Goal: Task Accomplishment & Management: Complete application form

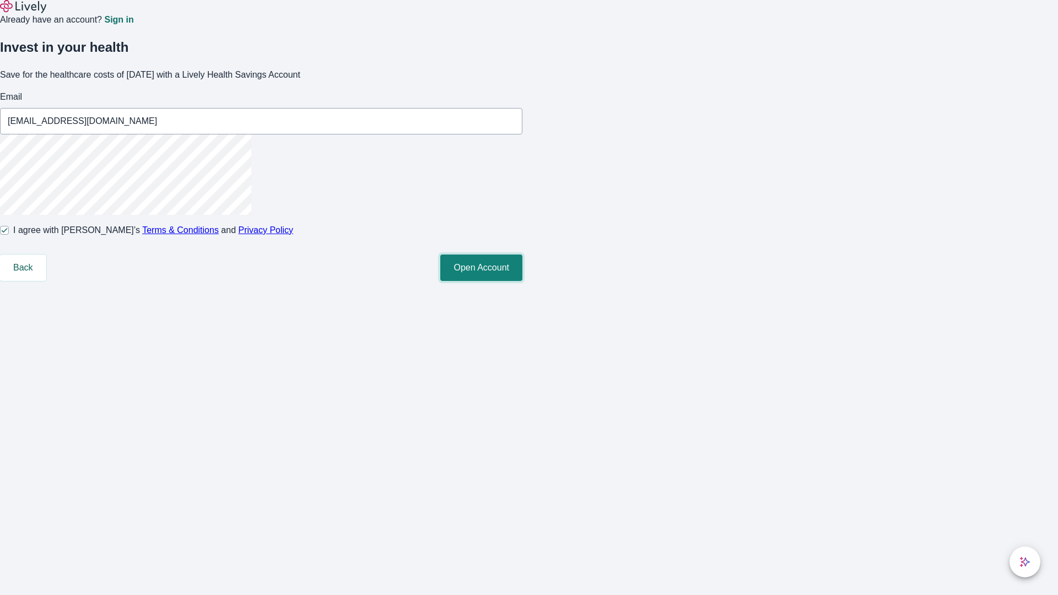
click at [522, 281] on button "Open Account" at bounding box center [481, 268] width 82 height 26
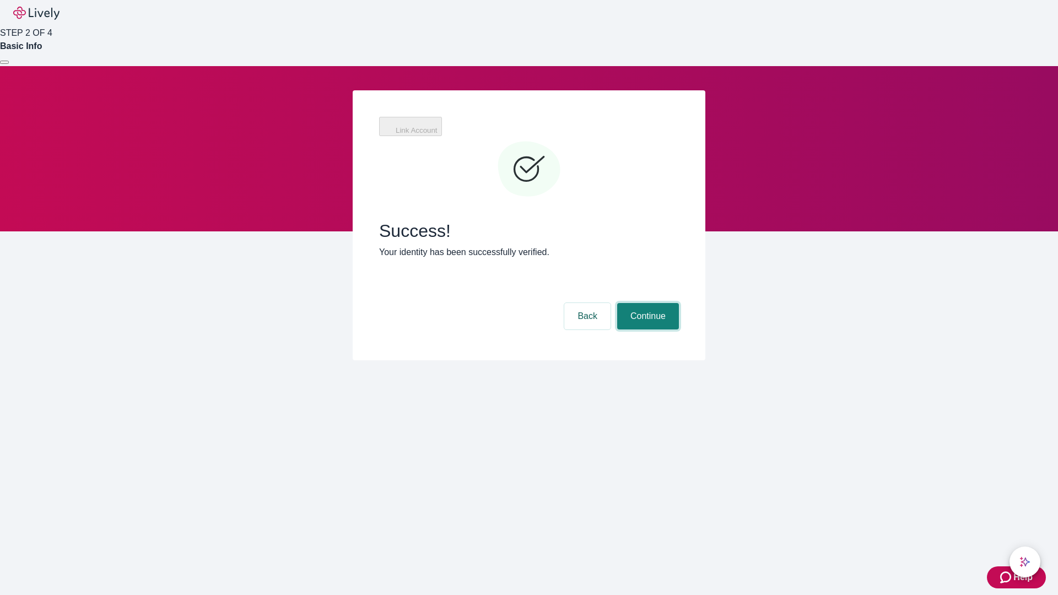
click at [646, 303] on button "Continue" at bounding box center [648, 316] width 62 height 26
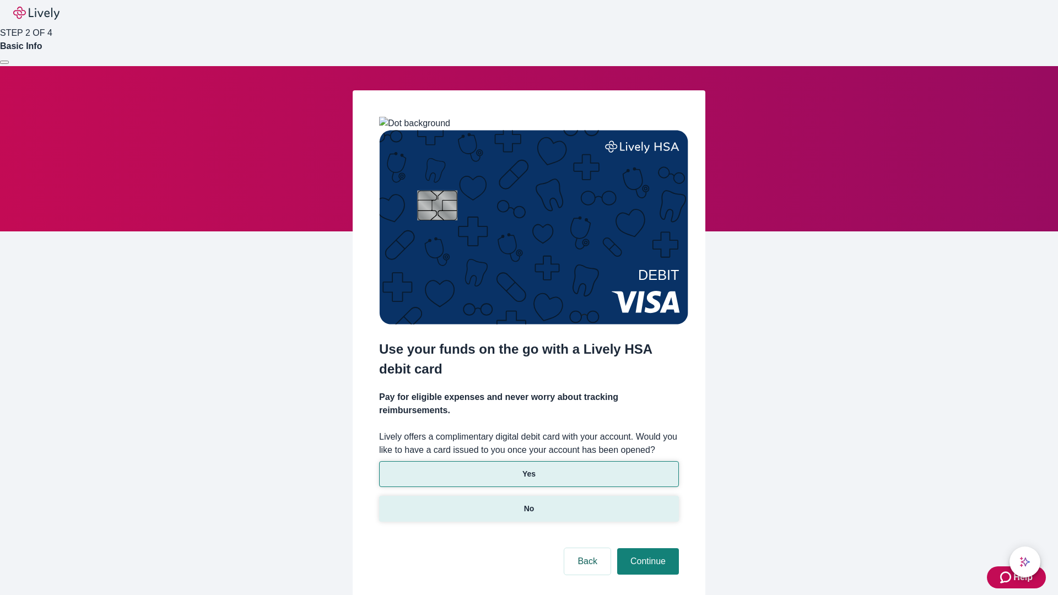
click at [528, 503] on p "No" at bounding box center [529, 509] width 10 height 12
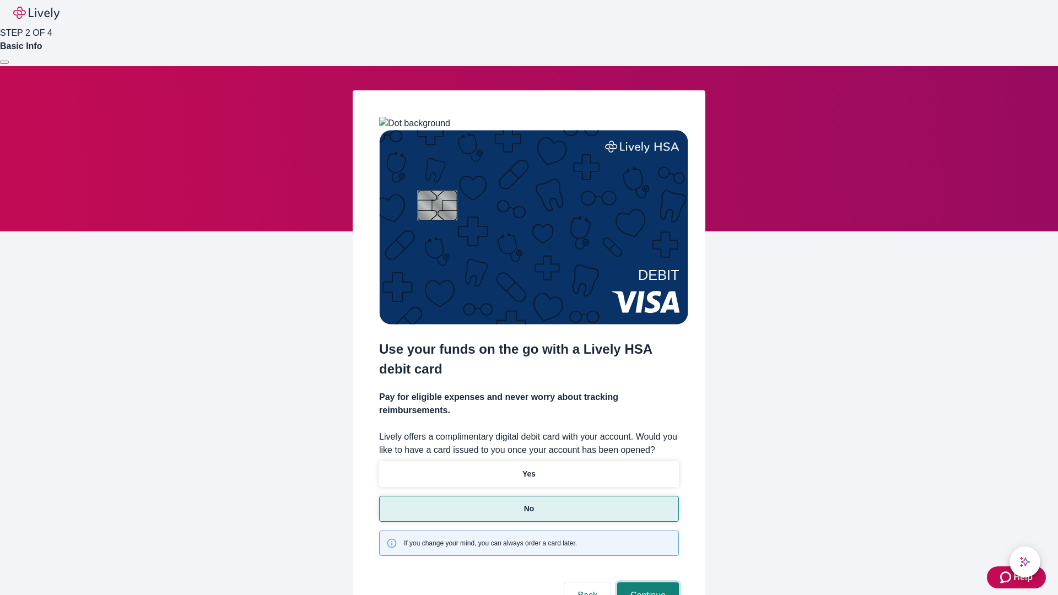
click at [646, 582] on button "Continue" at bounding box center [648, 595] width 62 height 26
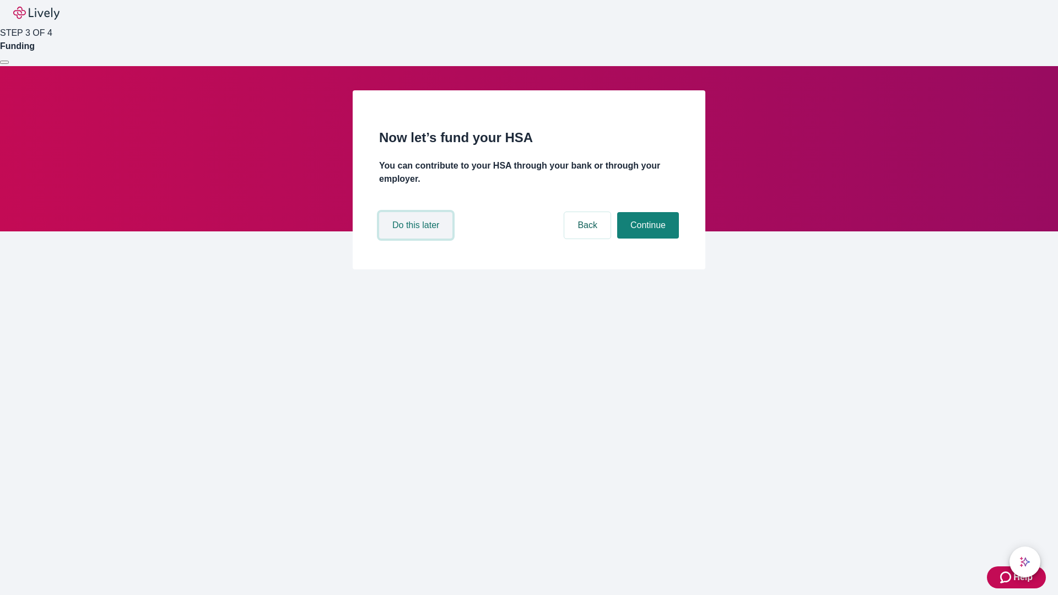
click at [417, 239] on button "Do this later" at bounding box center [415, 225] width 73 height 26
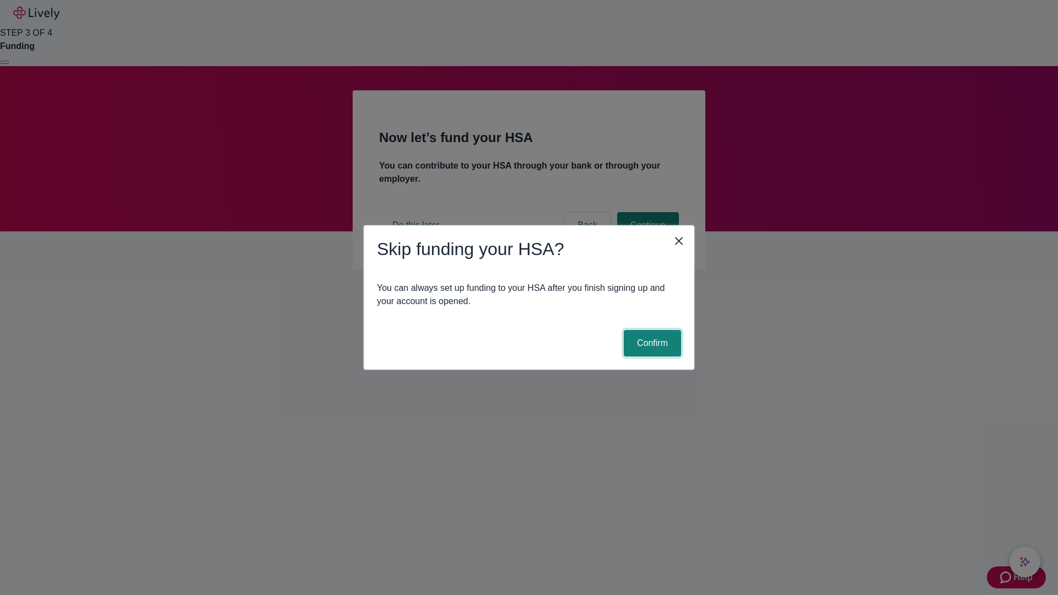
click at [651, 343] on button "Confirm" at bounding box center [652, 343] width 57 height 26
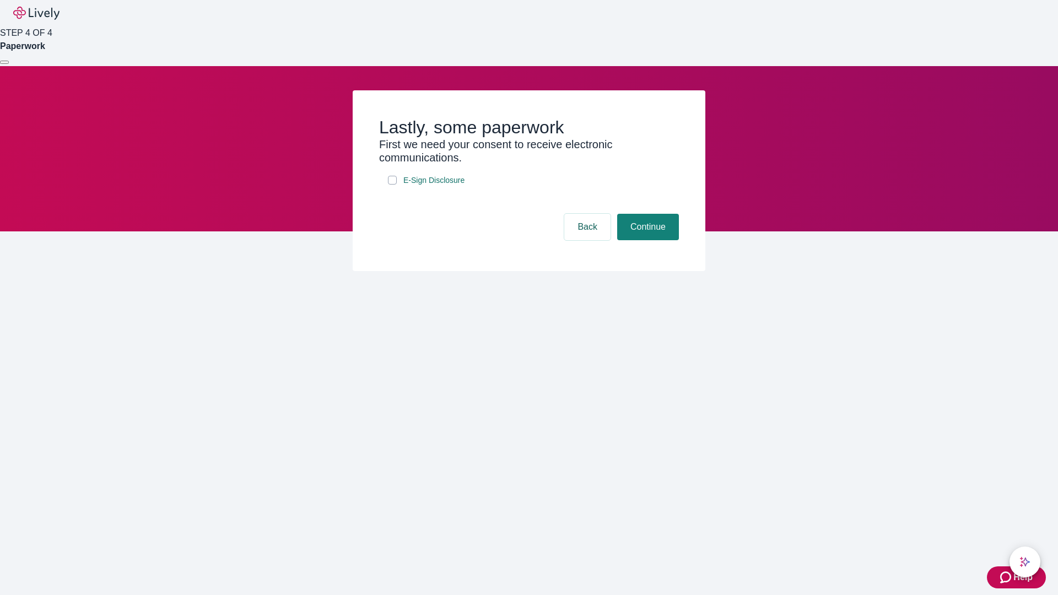
click at [392, 185] on input "E-Sign Disclosure" at bounding box center [392, 180] width 9 height 9
checkbox input "true"
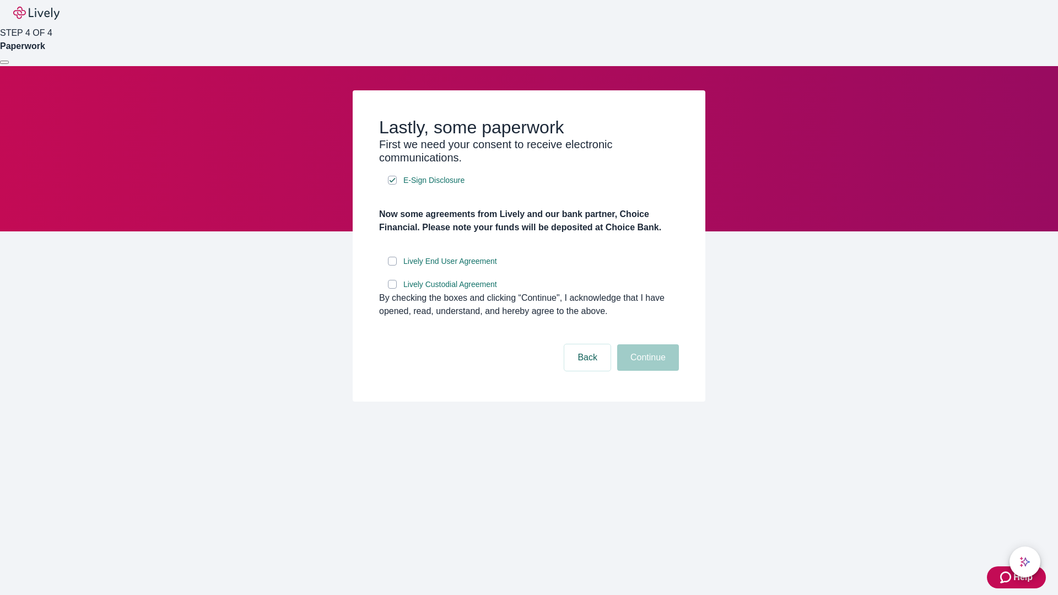
click at [392, 266] on input "Lively End User Agreement" at bounding box center [392, 261] width 9 height 9
checkbox input "true"
click at [392, 289] on input "Lively Custodial Agreement" at bounding box center [392, 284] width 9 height 9
checkbox input "true"
click at [646, 371] on button "Continue" at bounding box center [648, 357] width 62 height 26
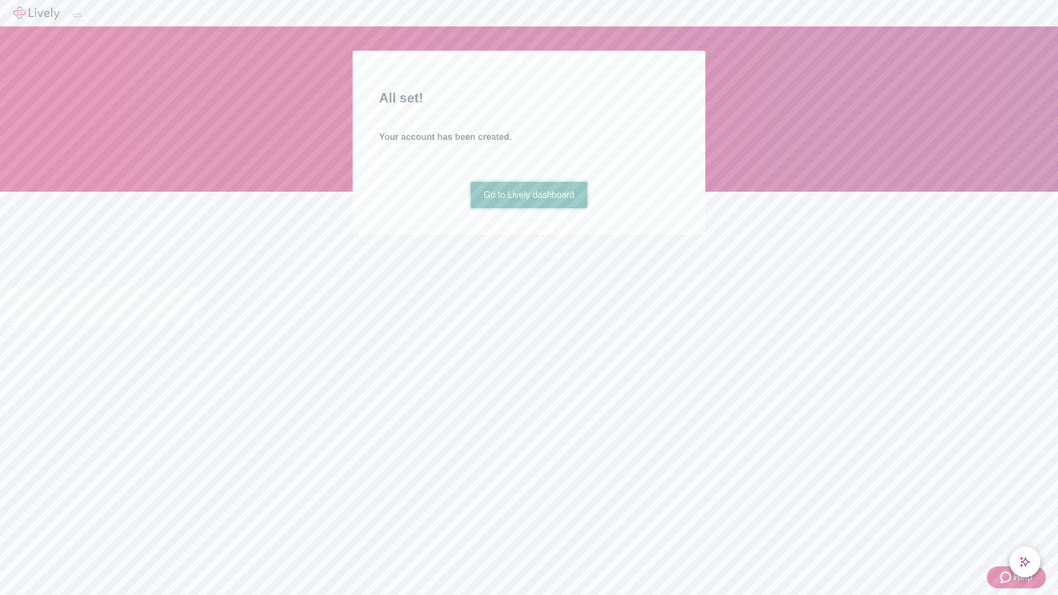
click at [528, 208] on link "Go to Lively dashboard" at bounding box center [528, 195] width 117 height 26
